Goal: Task Accomplishment & Management: Use online tool/utility

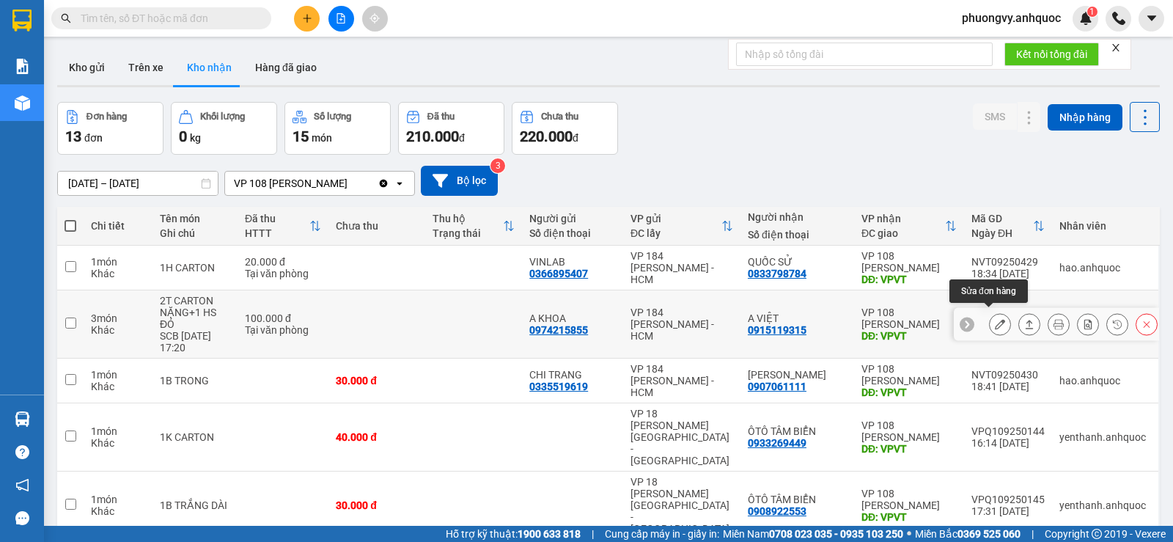
click at [990, 312] on button at bounding box center [1000, 325] width 21 height 26
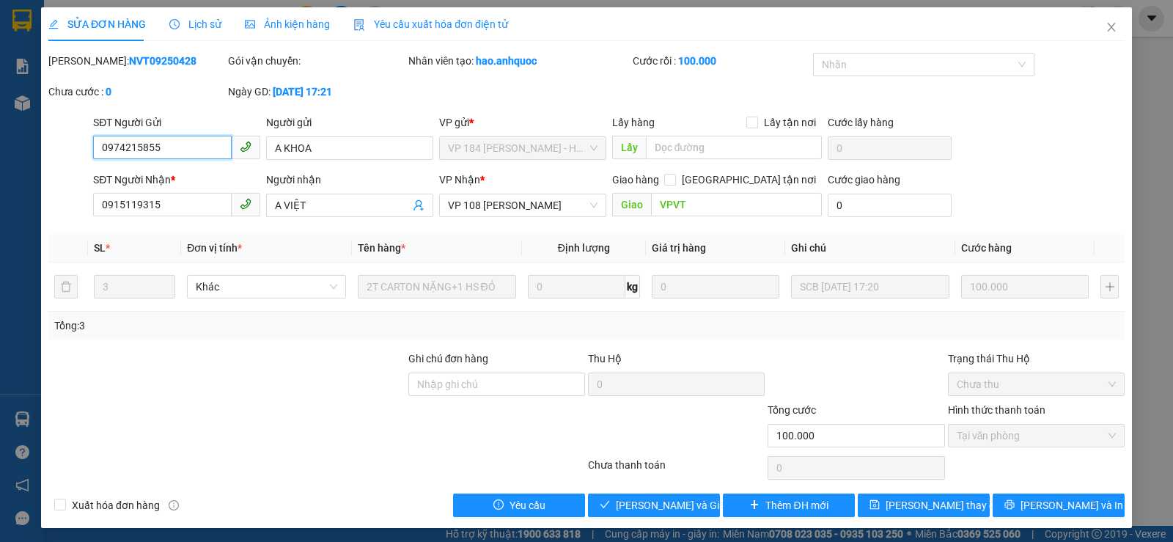
type input "0974215855"
type input "A KHOA"
type input "0915119315"
type input "A VIỆT"
type input "VPVT"
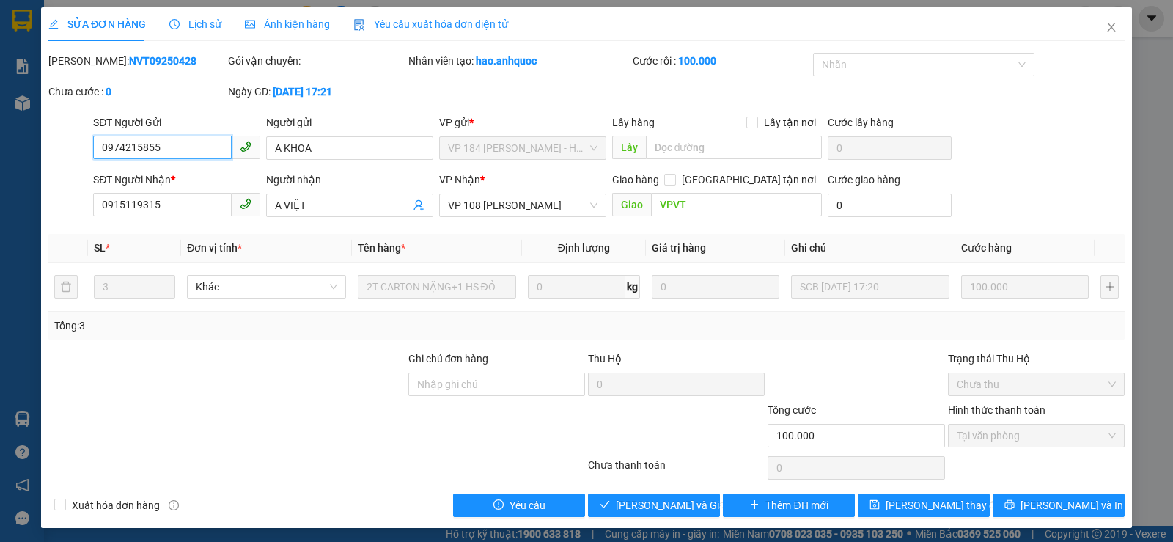
type input "100.000"
click at [634, 496] on button "Giao hàng" at bounding box center [654, 504] width 132 height 23
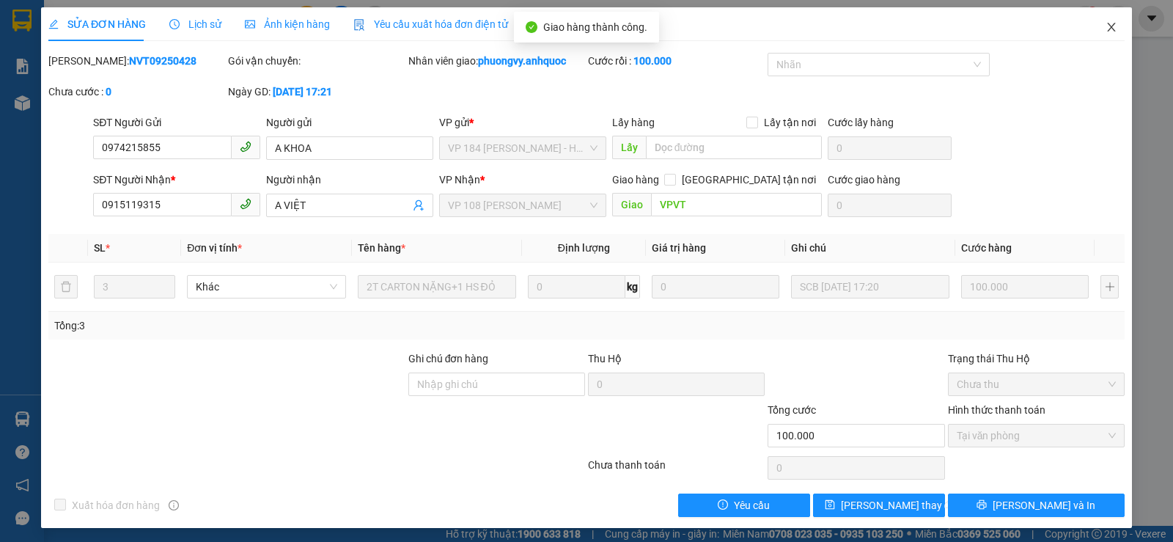
click at [1092, 16] on span "Close" at bounding box center [1111, 27] width 41 height 41
